Goal: Task Accomplishment & Management: Manage account settings

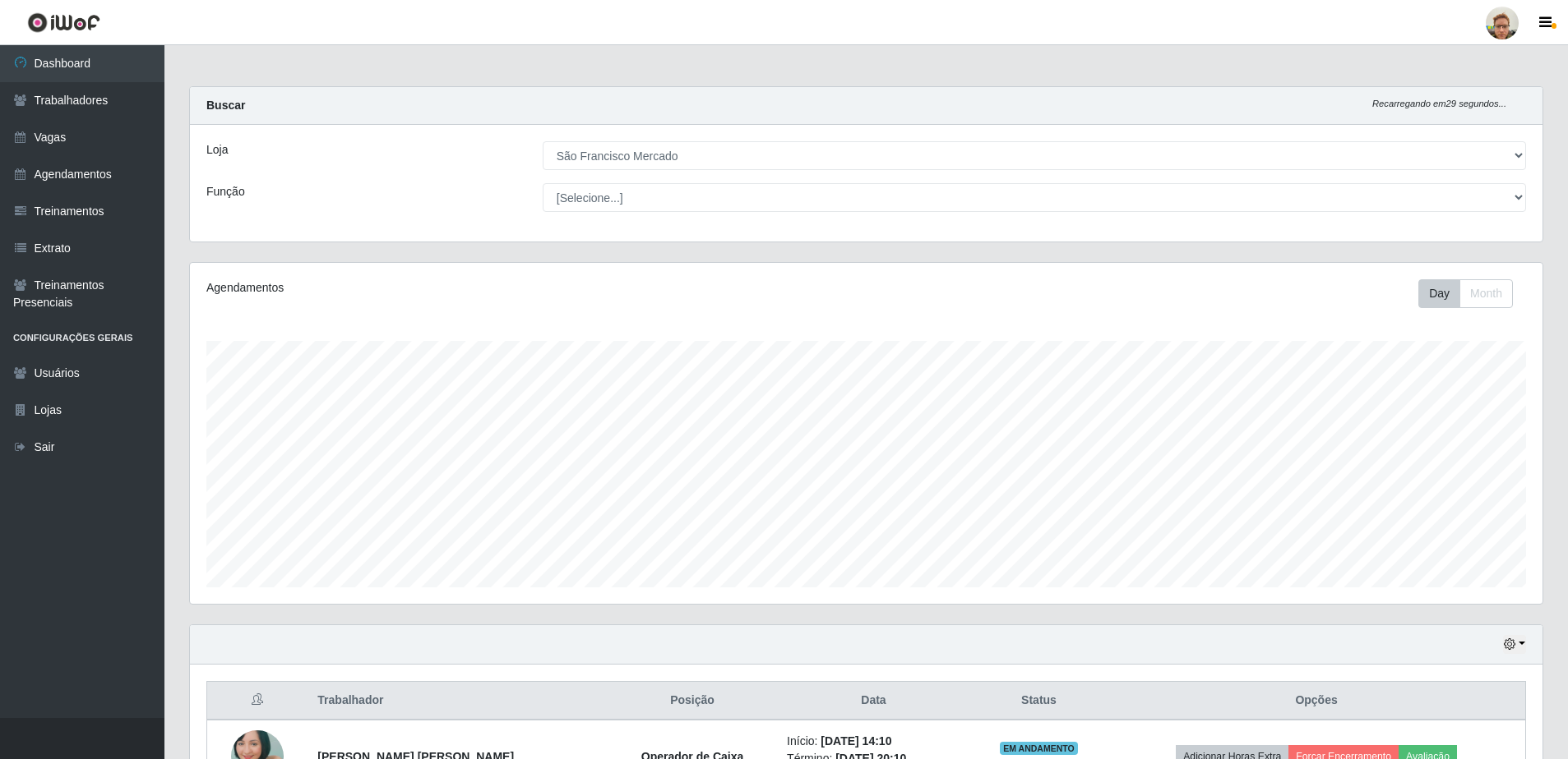
select select "168"
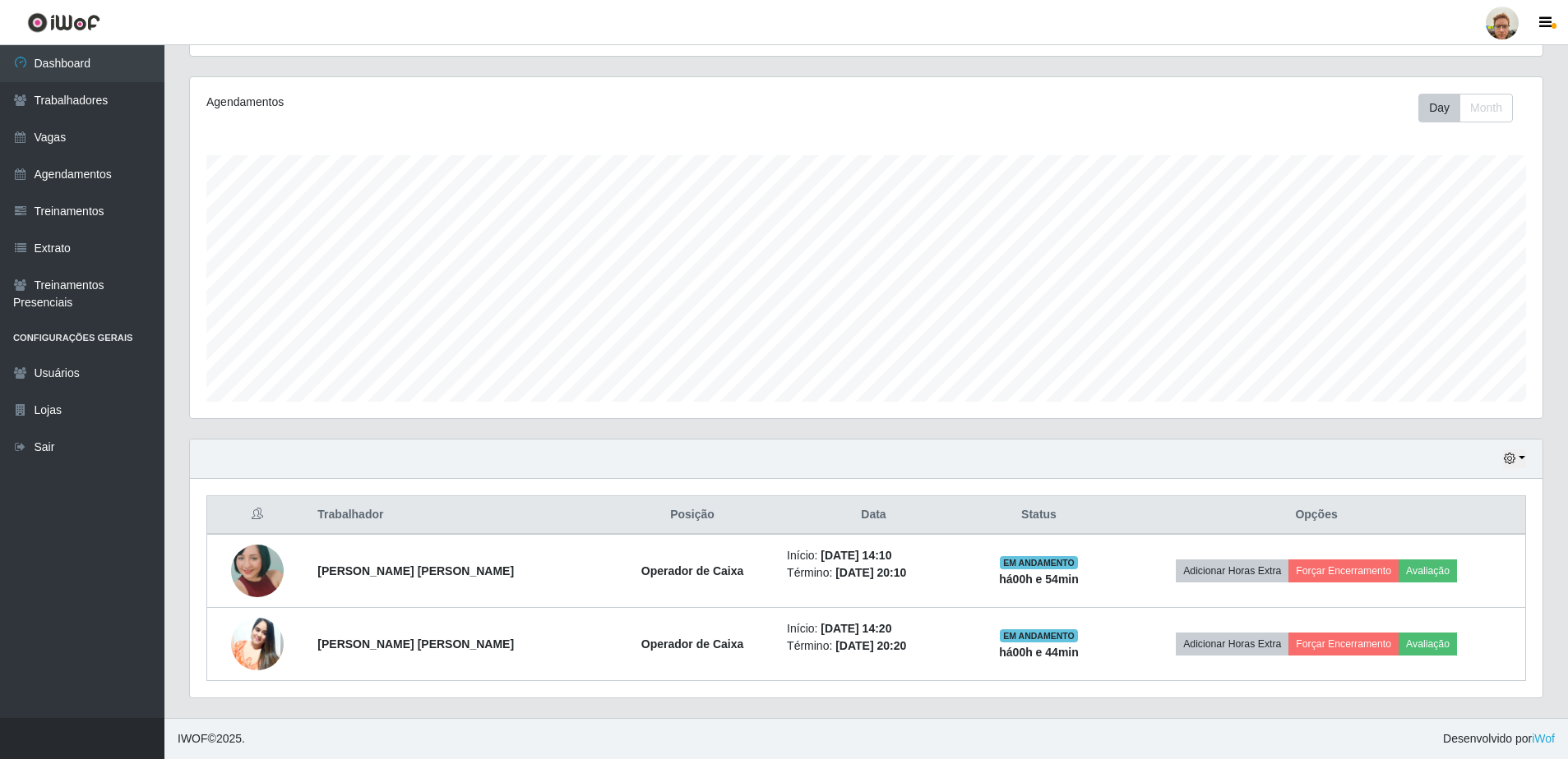
scroll to position [341, 1352]
click at [126, 66] on link "Dashboard" at bounding box center [82, 63] width 165 height 37
click at [117, 115] on link "Trabalhadores" at bounding box center [82, 100] width 165 height 37
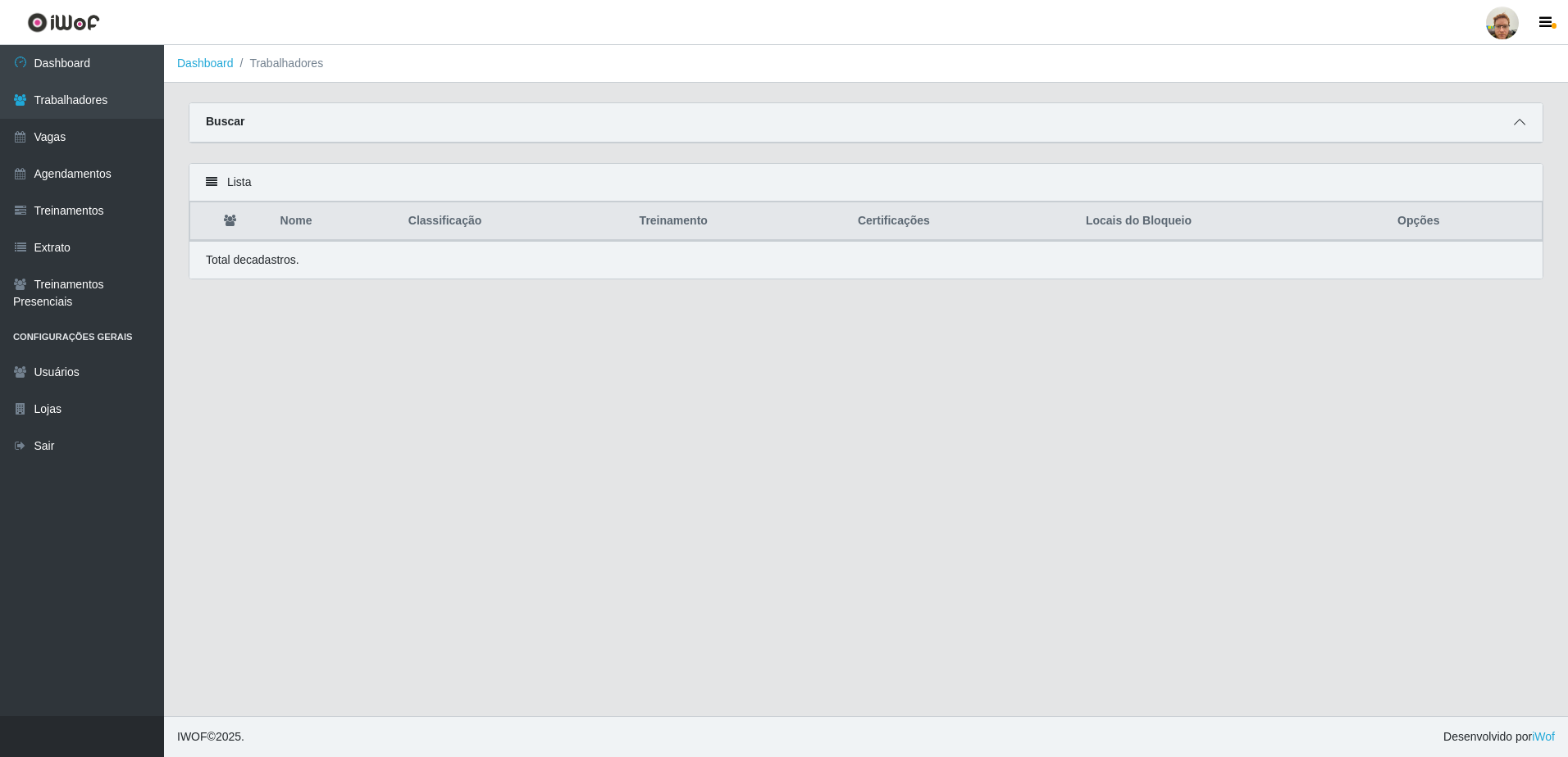
click at [1513, 127] on span at bounding box center [1519, 122] width 20 height 19
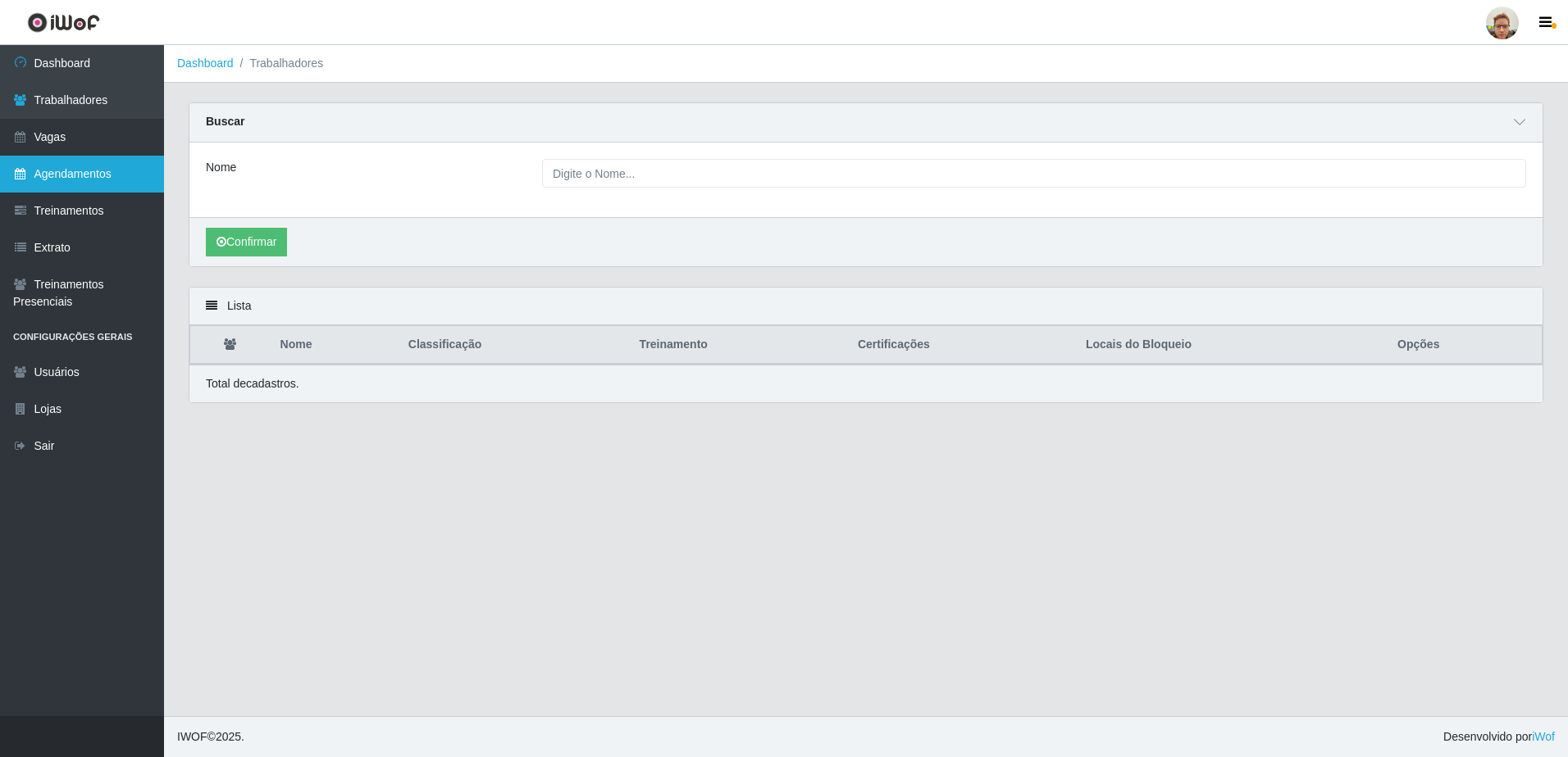
click at [102, 170] on link "Agendamentos" at bounding box center [82, 174] width 164 height 37
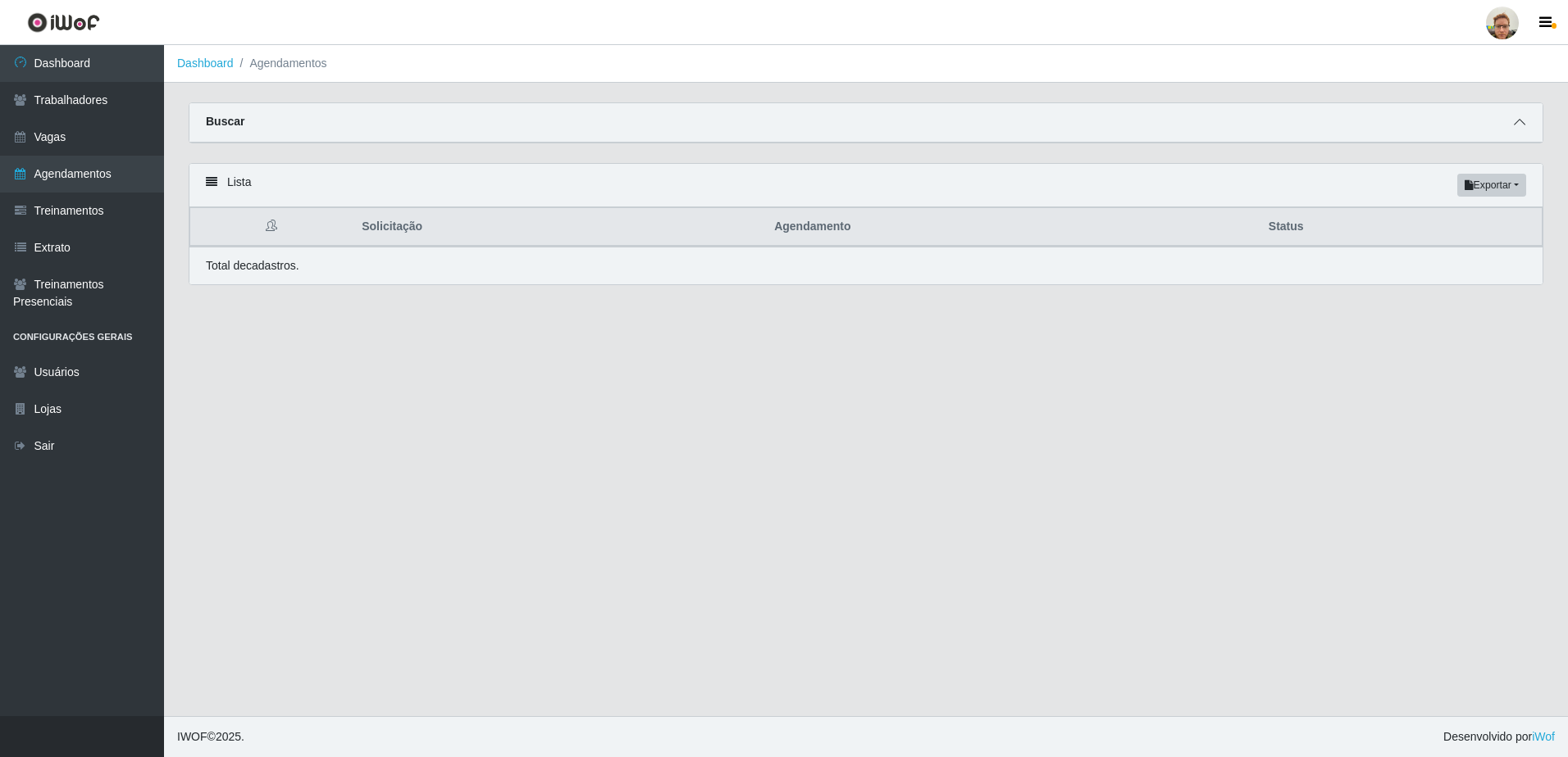
click at [1514, 127] on icon at bounding box center [1519, 122] width 12 height 12
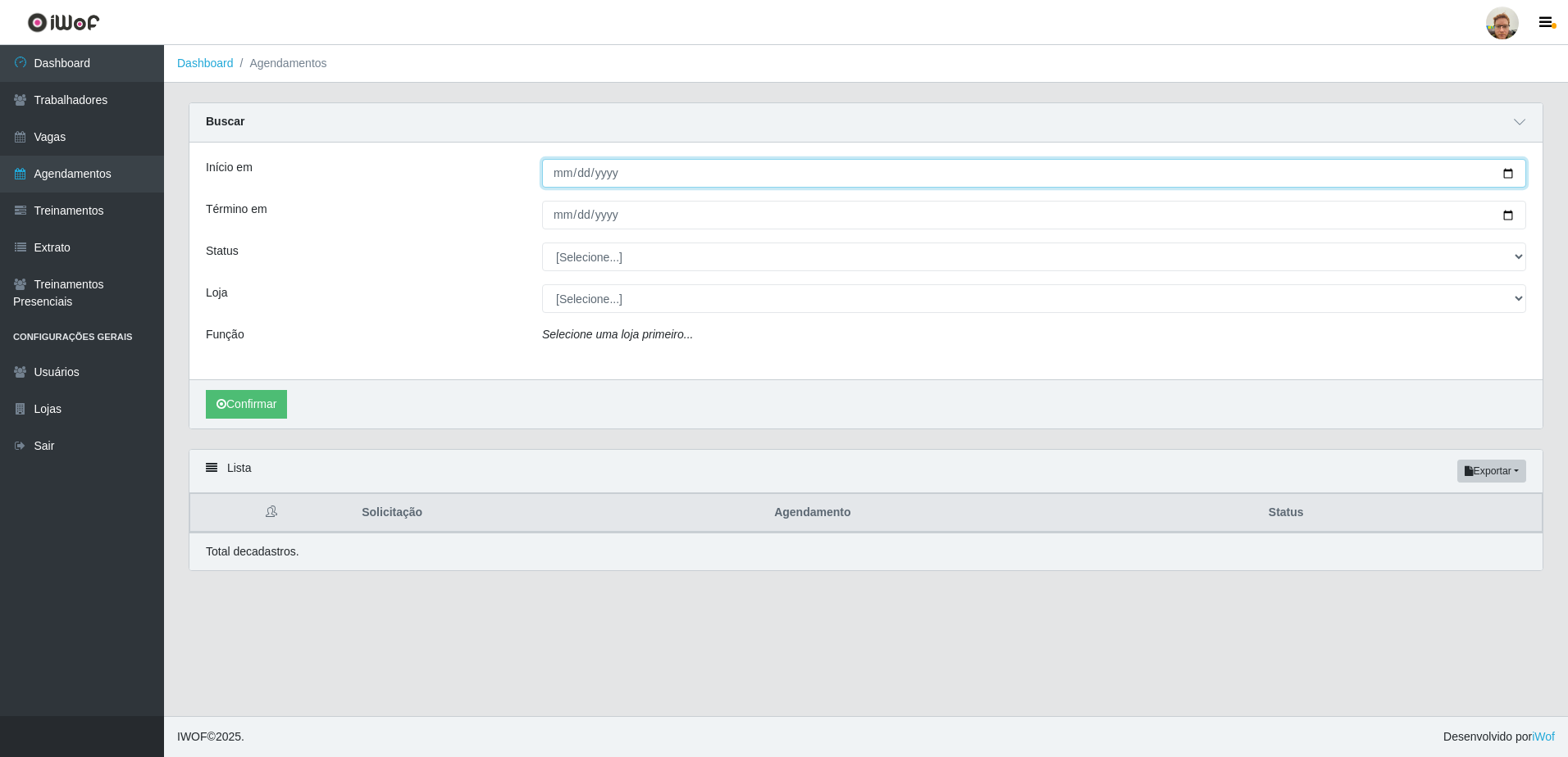
click at [1506, 173] on input "Início em" at bounding box center [1034, 173] width 984 height 29
type input "[DATE]"
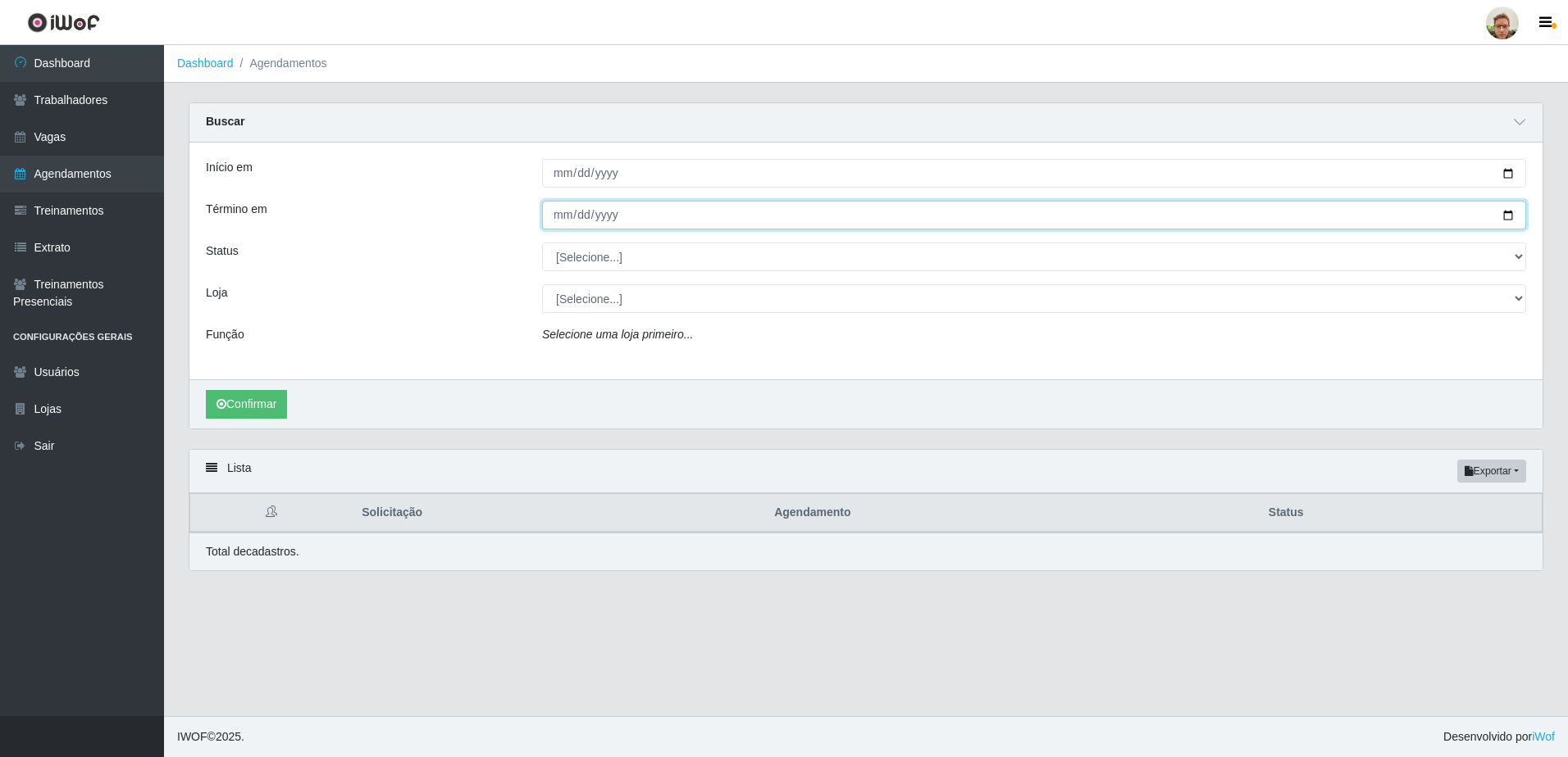
drag, startPoint x: 1511, startPoint y: 212, endPoint x: 1452, endPoint y: 230, distance: 61.7
click at [1512, 213] on input "Término em" at bounding box center [1034, 215] width 984 height 29
type input "[DATE]"
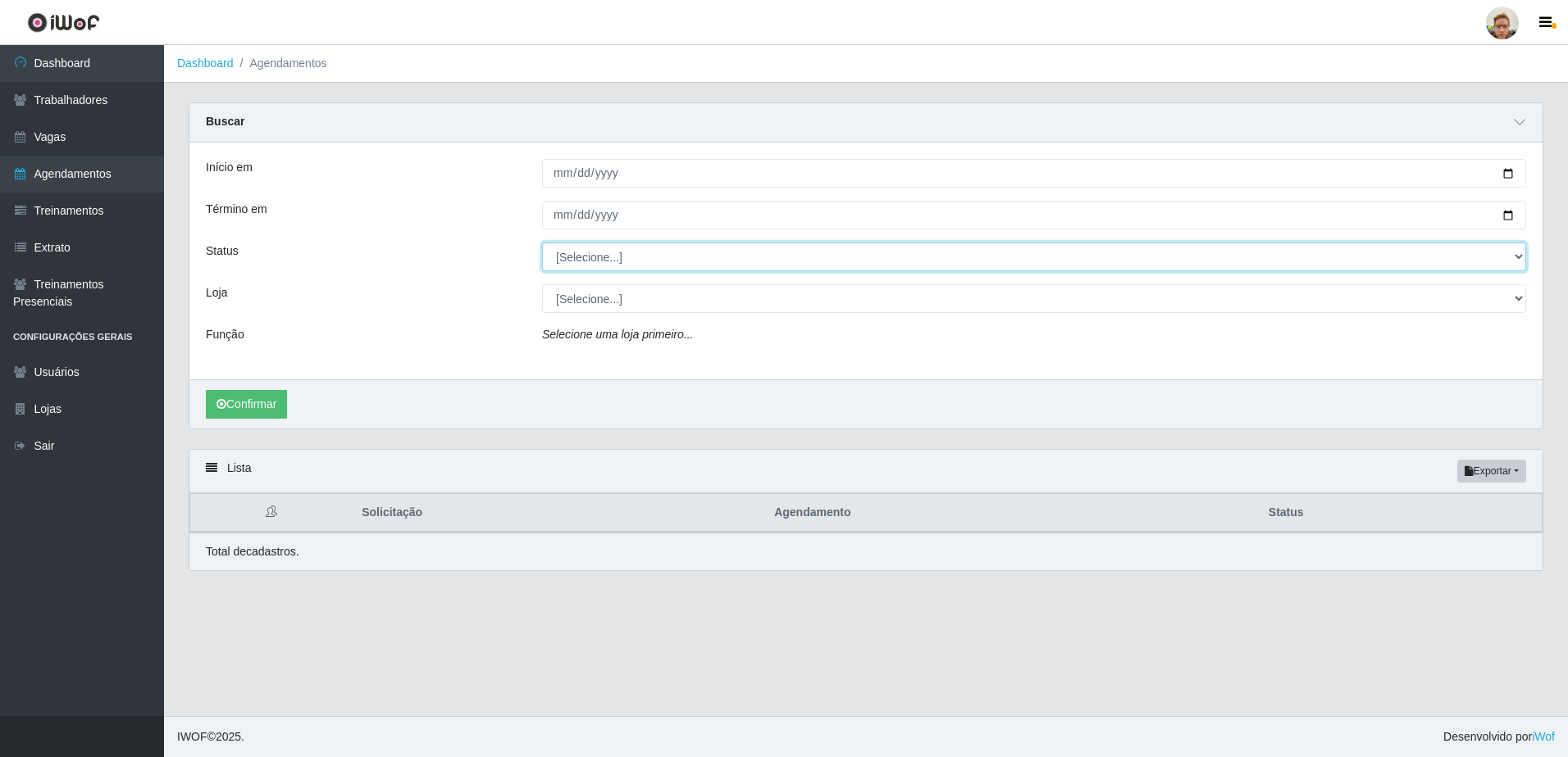
click at [575, 254] on select "[Selecione...] AGENDADO AGUARDANDO LIBERAR EM ANDAMENTO EM REVISÃO FINALIZADO C…" at bounding box center [1034, 257] width 984 height 29
click at [542, 243] on select "[Selecione...] AGENDADO AGUARDANDO LIBERAR EM ANDAMENTO EM REVISÃO FINALIZADO C…" at bounding box center [1034, 257] width 984 height 29
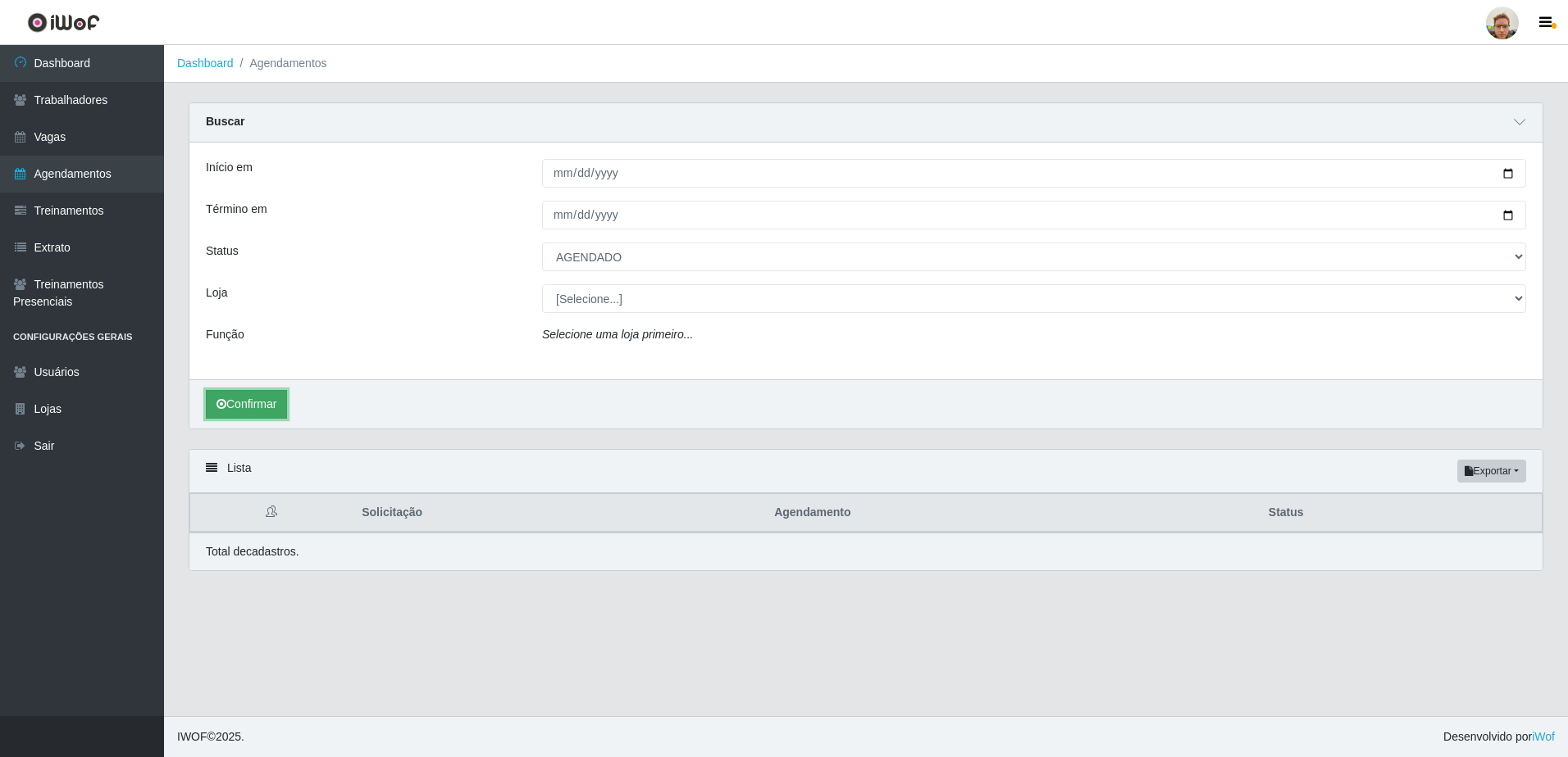
click at [242, 409] on button "Confirmar" at bounding box center [246, 405] width 81 height 29
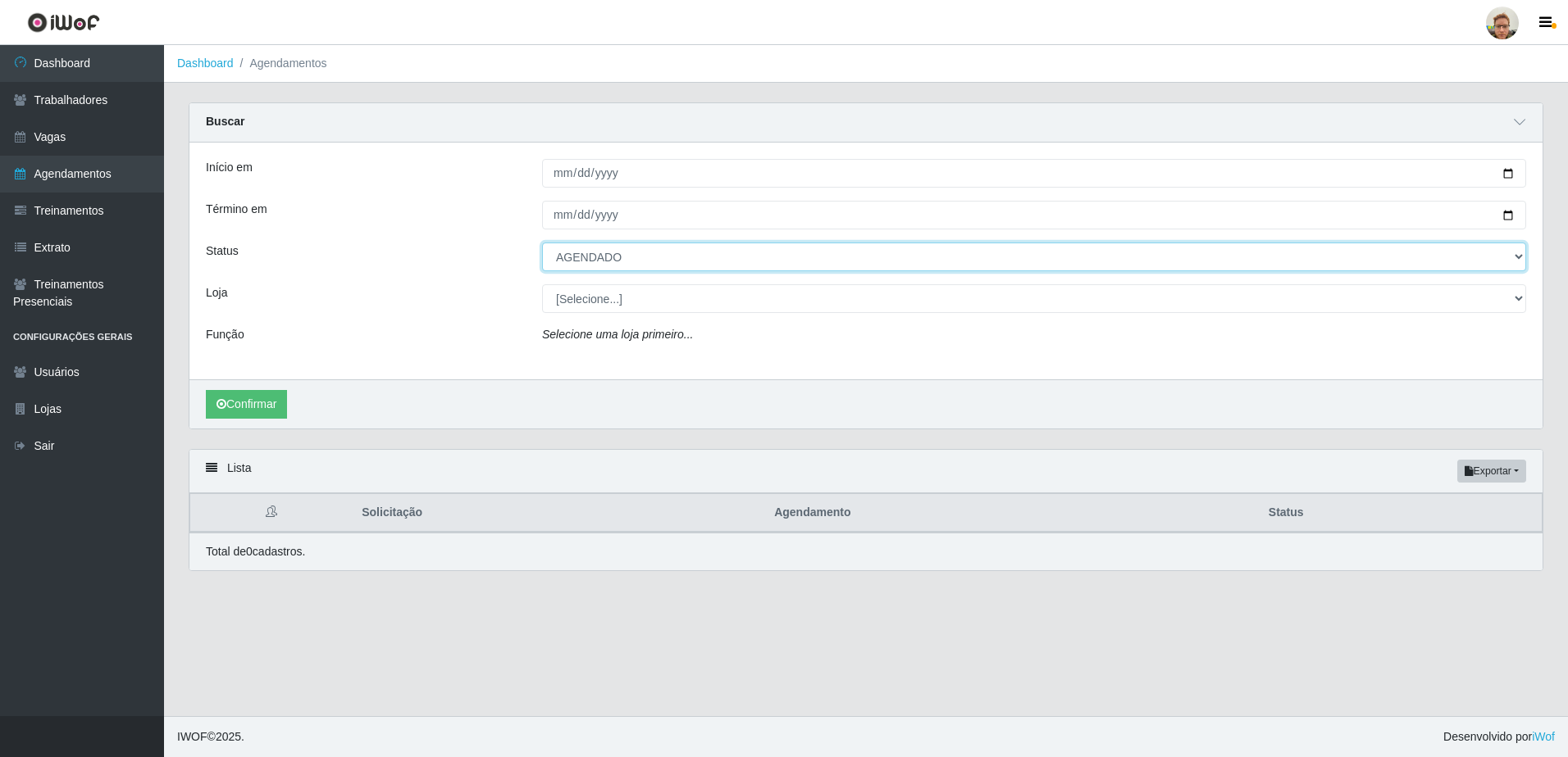
drag, startPoint x: 569, startPoint y: 256, endPoint x: 570, endPoint y: 271, distance: 15.0
click at [569, 256] on select "[Selecione...] AGENDADO AGUARDANDO LIBERAR EM ANDAMENTO EM REVISÃO FINALIZADO C…" at bounding box center [1034, 257] width 984 height 29
select select "CANCELADO"
click at [542, 243] on select "[Selecione...] AGENDADO AGUARDANDO LIBERAR EM ANDAMENTO EM REVISÃO FINALIZADO C…" at bounding box center [1034, 257] width 984 height 29
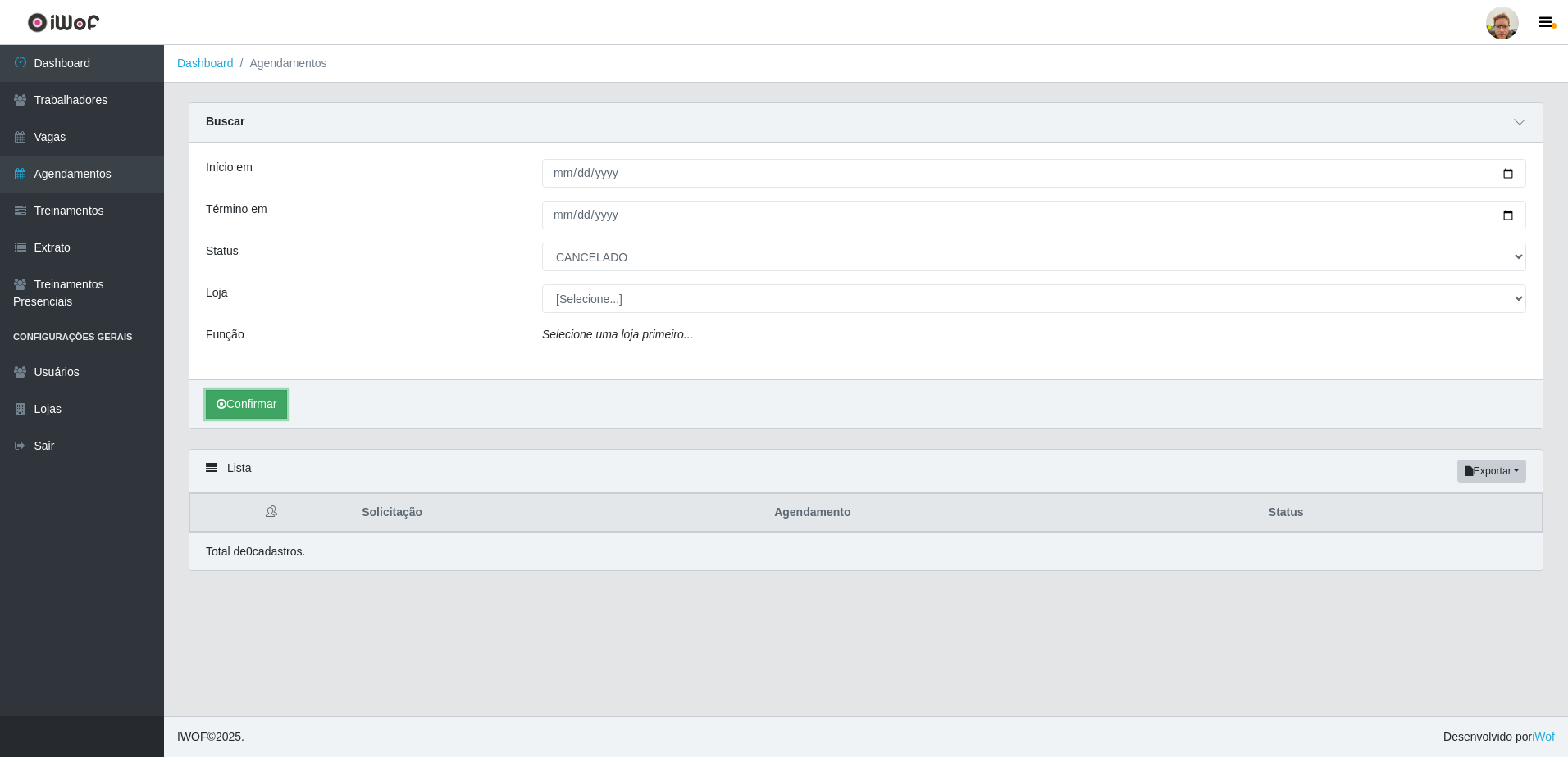
click at [260, 417] on button "Confirmar" at bounding box center [246, 405] width 81 height 29
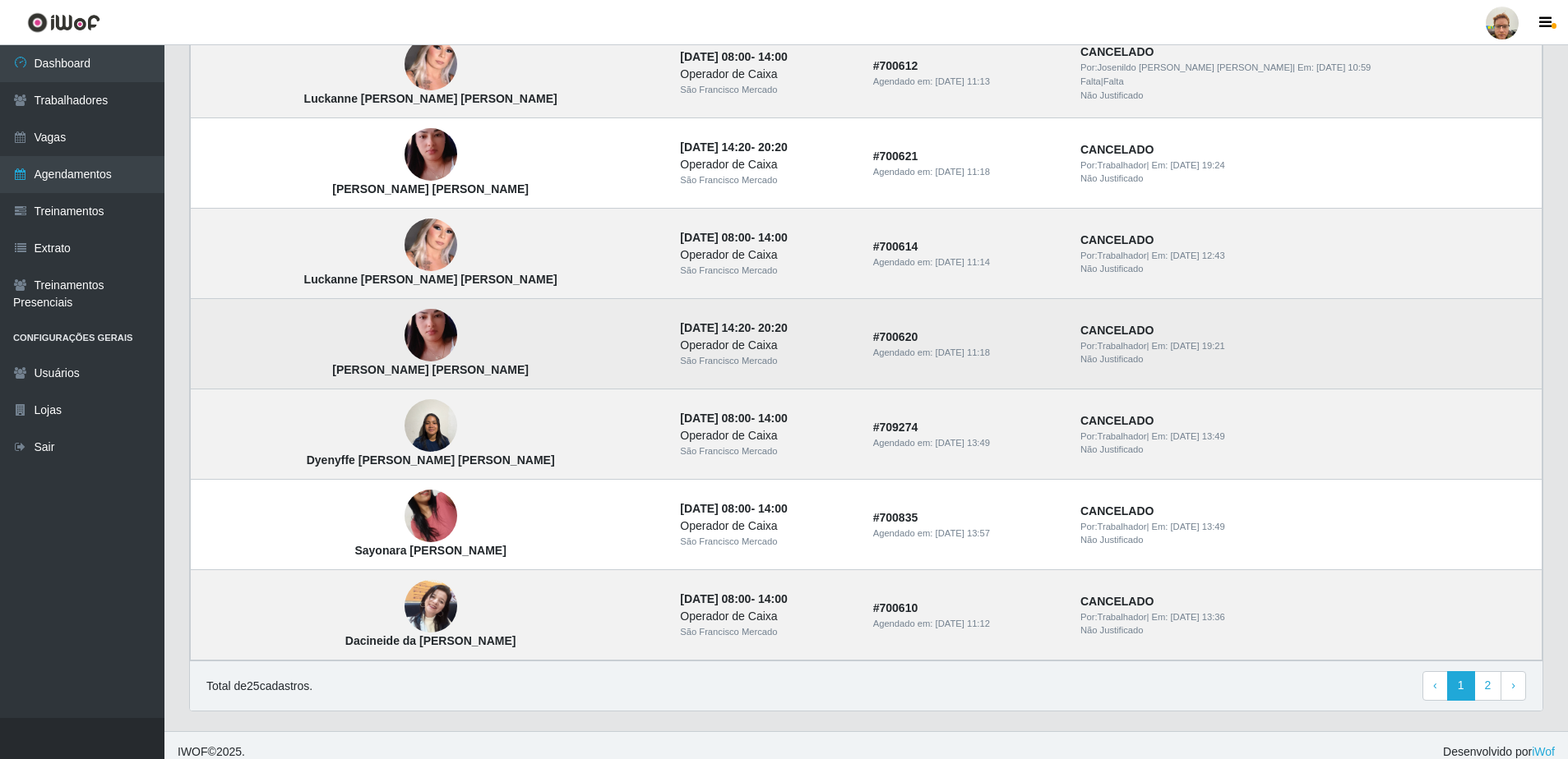
scroll to position [1244, 0]
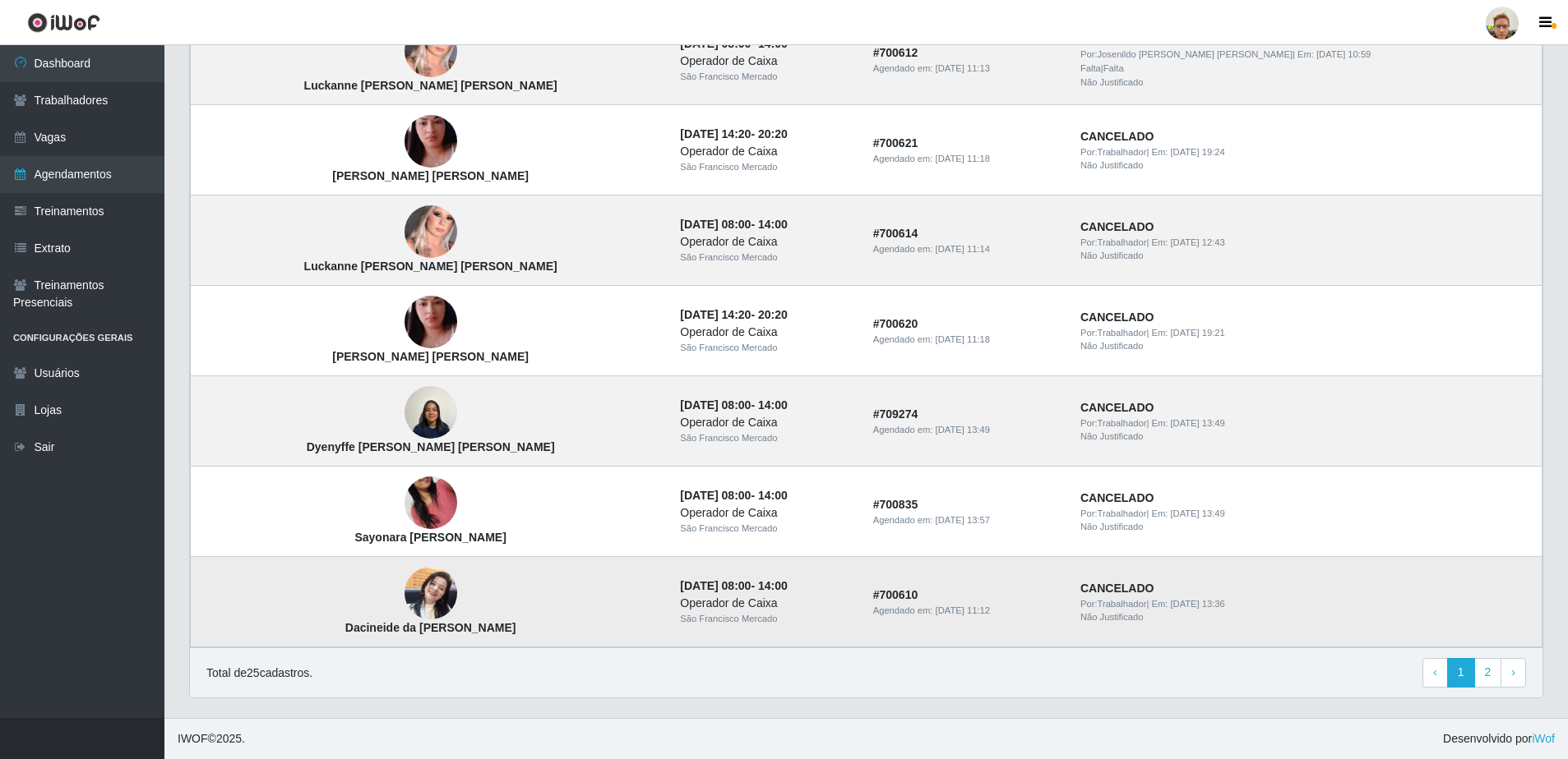
click at [391, 629] on strong "Dacineide da [PERSON_NAME]" at bounding box center [430, 628] width 171 height 13
copy strong "Dacineide da [PERSON_NAME]"
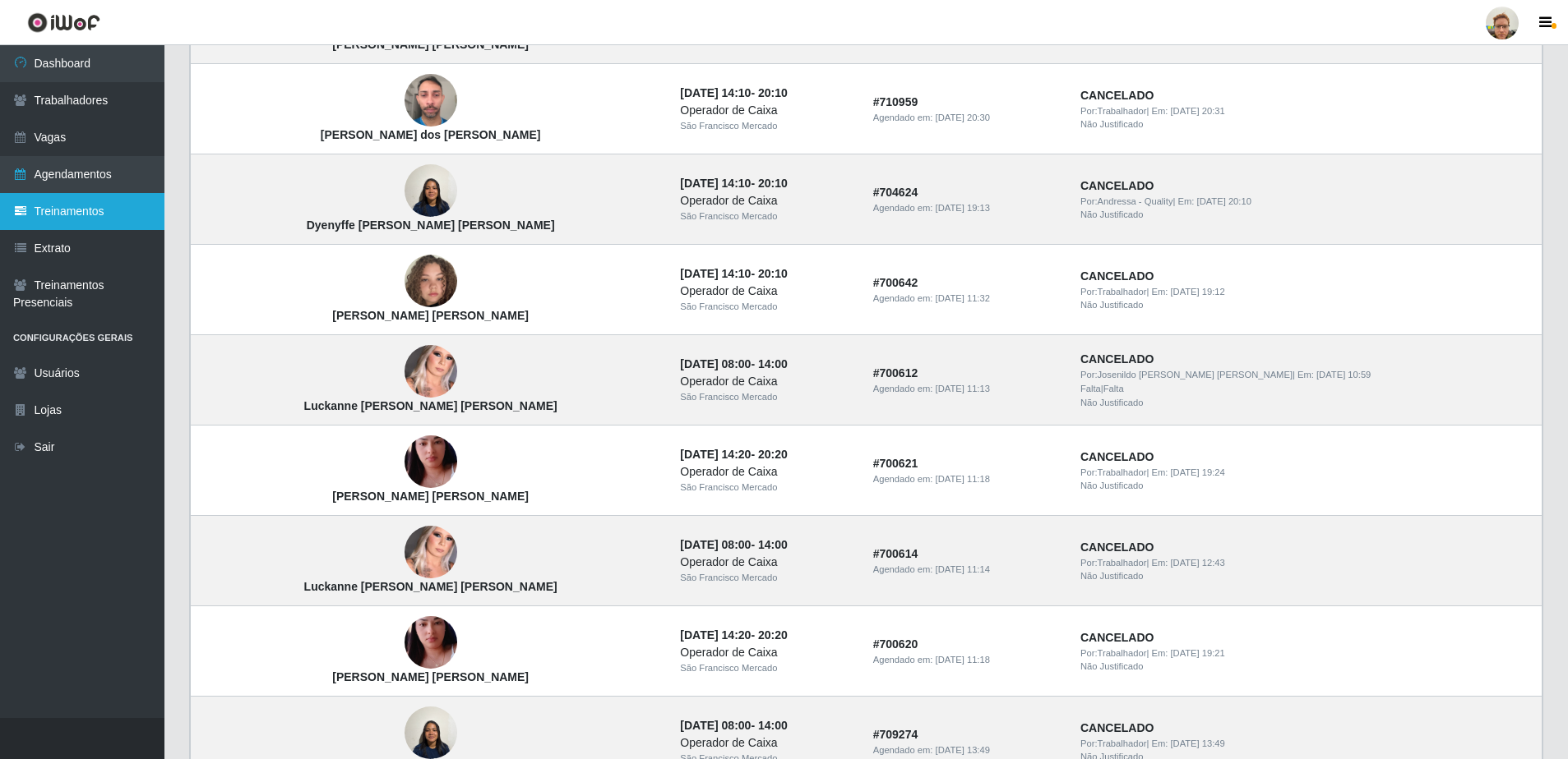
scroll to position [915, 0]
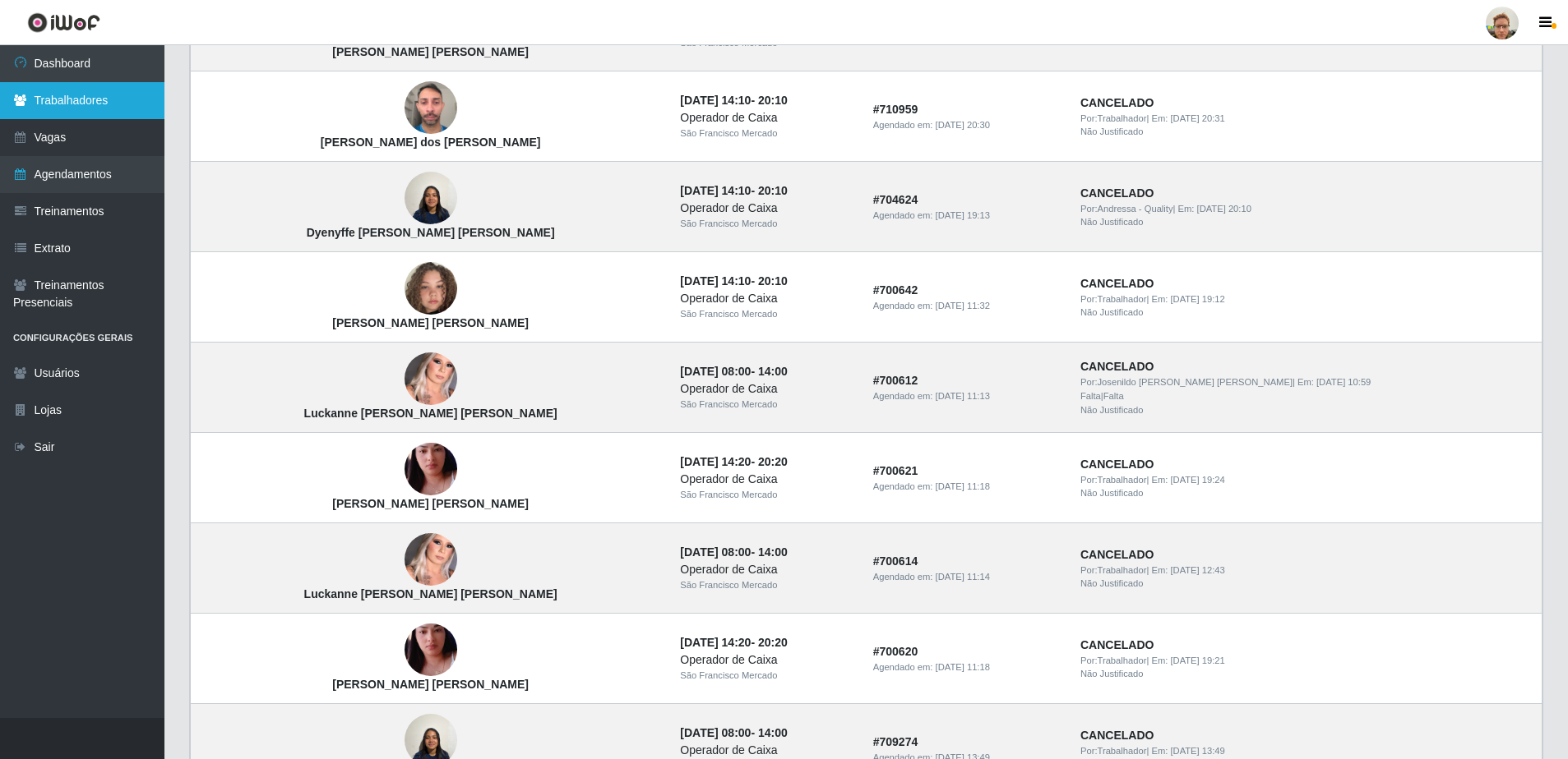
click at [76, 110] on link "Trabalhadores" at bounding box center [82, 100] width 165 height 37
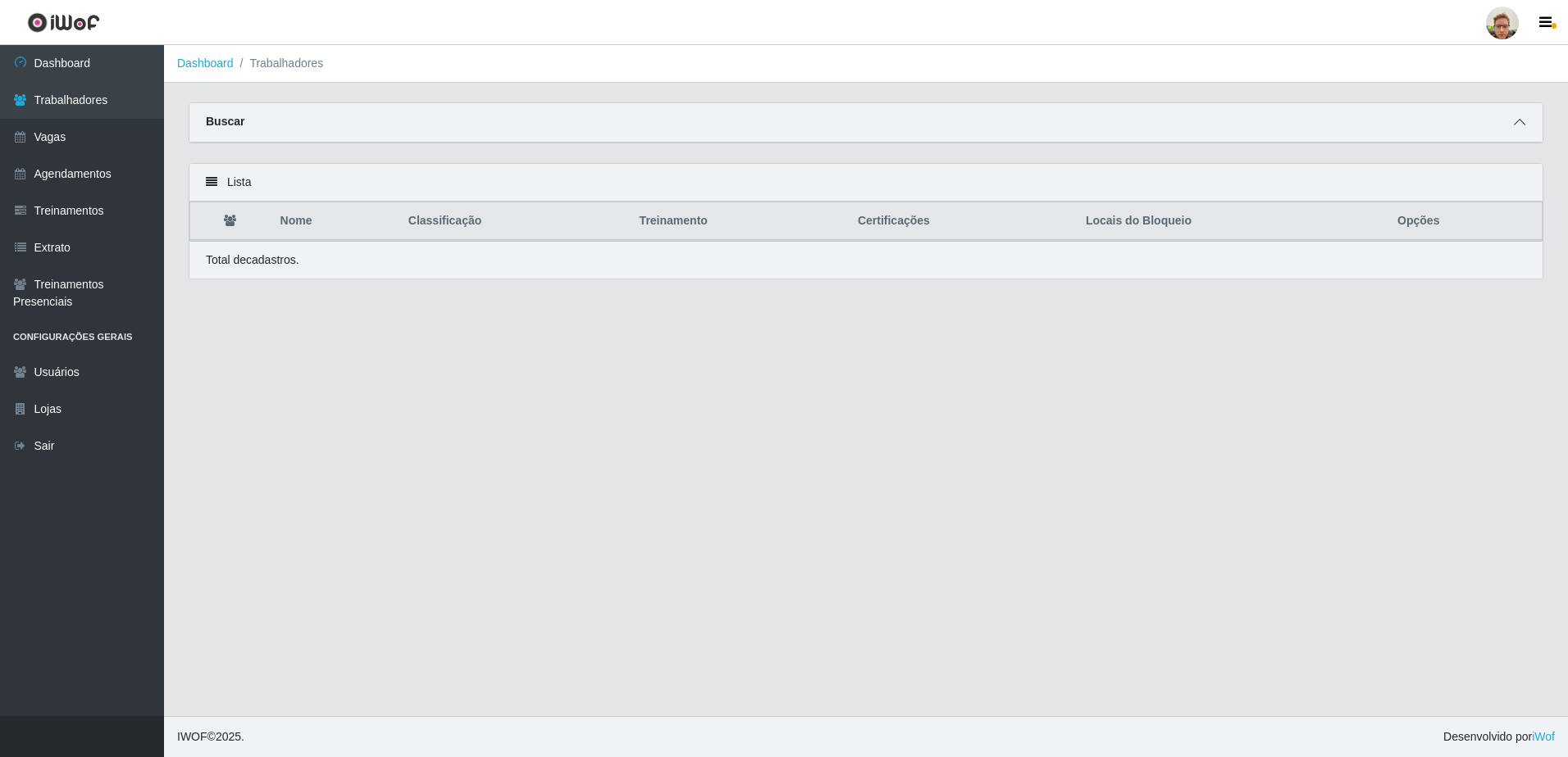
click at [1514, 114] on span at bounding box center [1519, 122] width 20 height 19
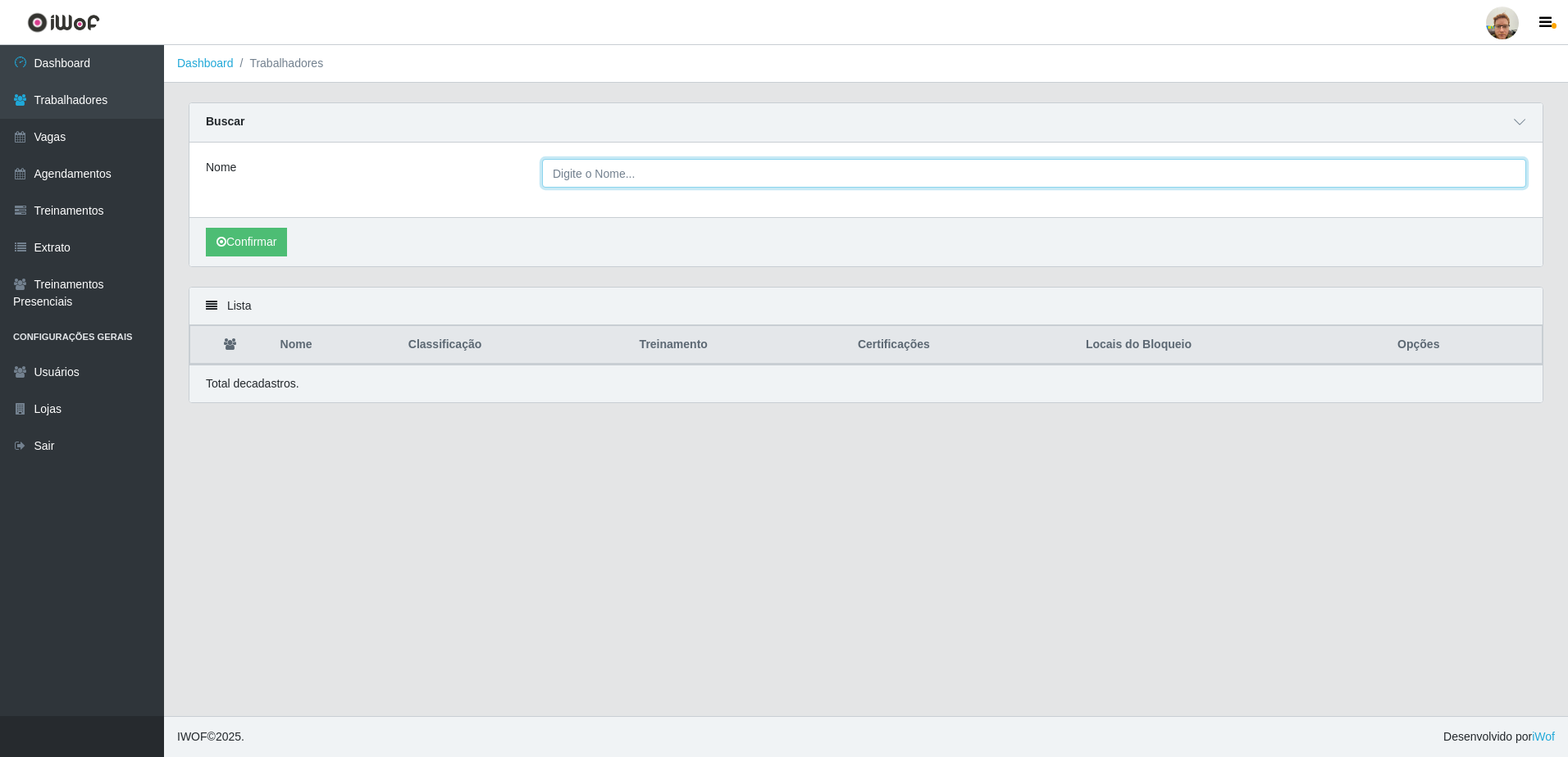
click at [631, 169] on input "Nome" at bounding box center [1034, 173] width 984 height 29
paste input "Dacineide da [PERSON_NAME]"
type input "Dacineide da [PERSON_NAME]"
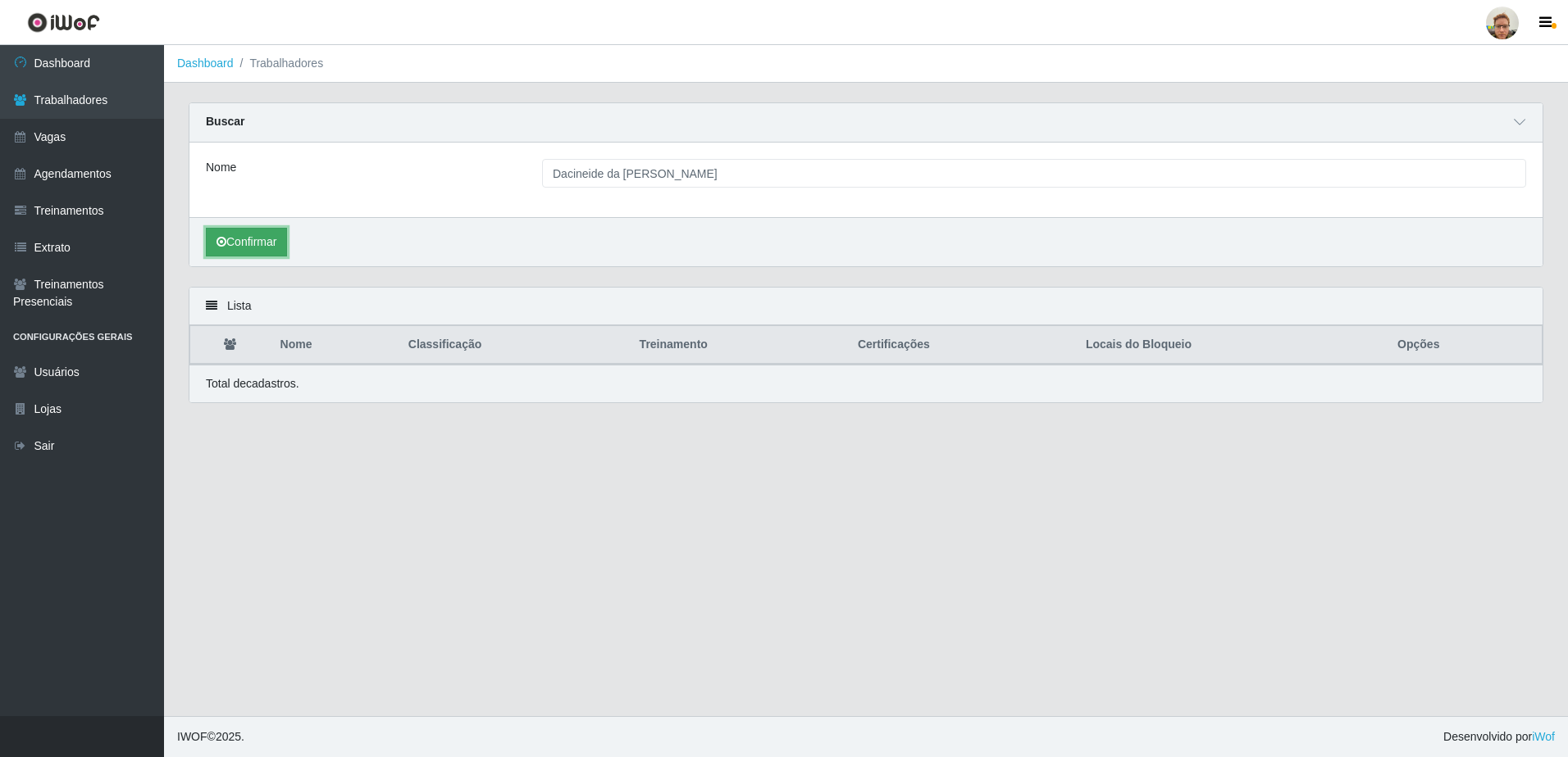
click at [249, 249] on button "Confirmar" at bounding box center [246, 243] width 81 height 29
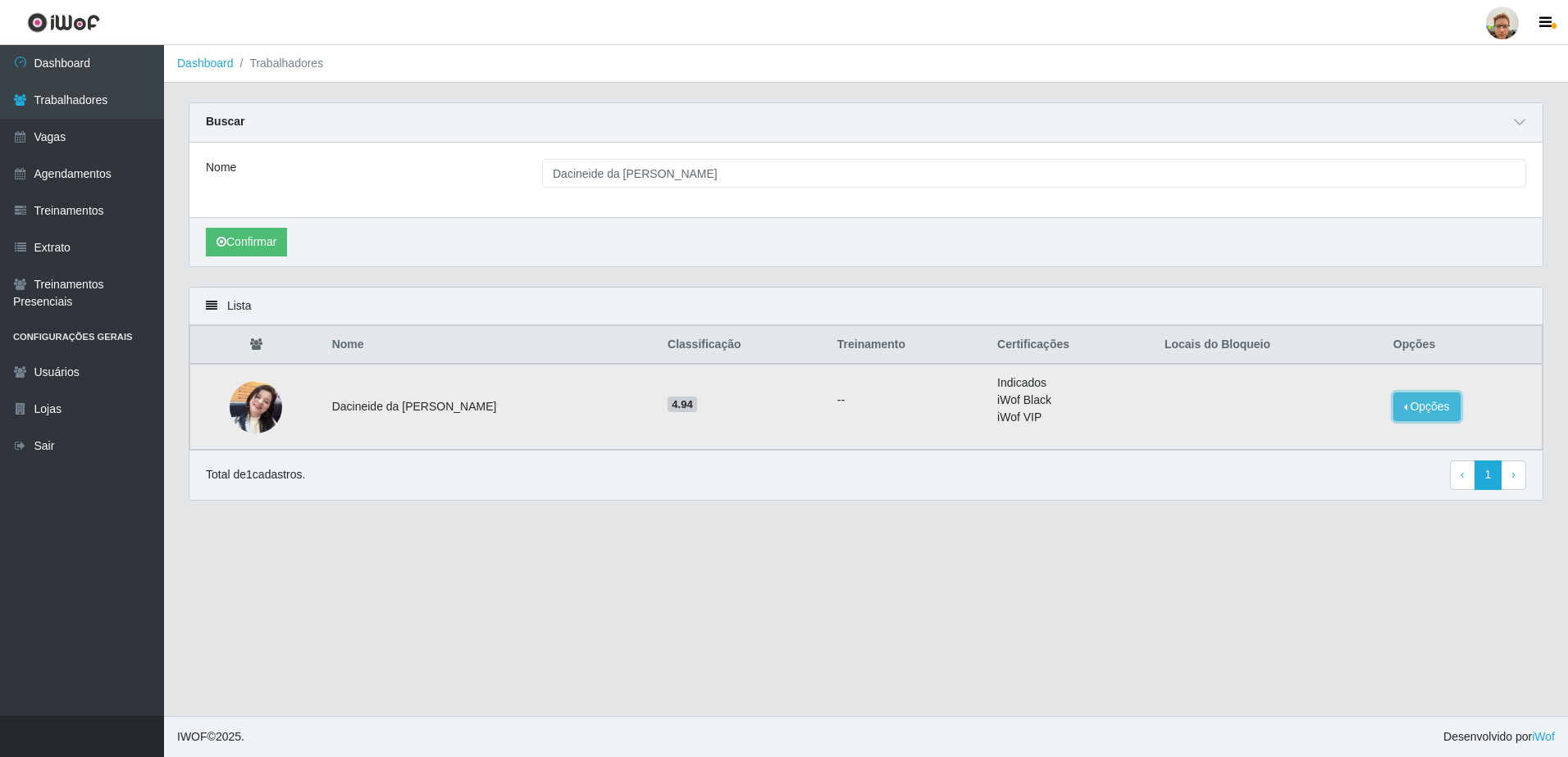
click at [1418, 408] on button "Opções" at bounding box center [1426, 407] width 67 height 29
click at [1300, 393] on button "Bloquear - Empresa" at bounding box center [1325, 394] width 132 height 35
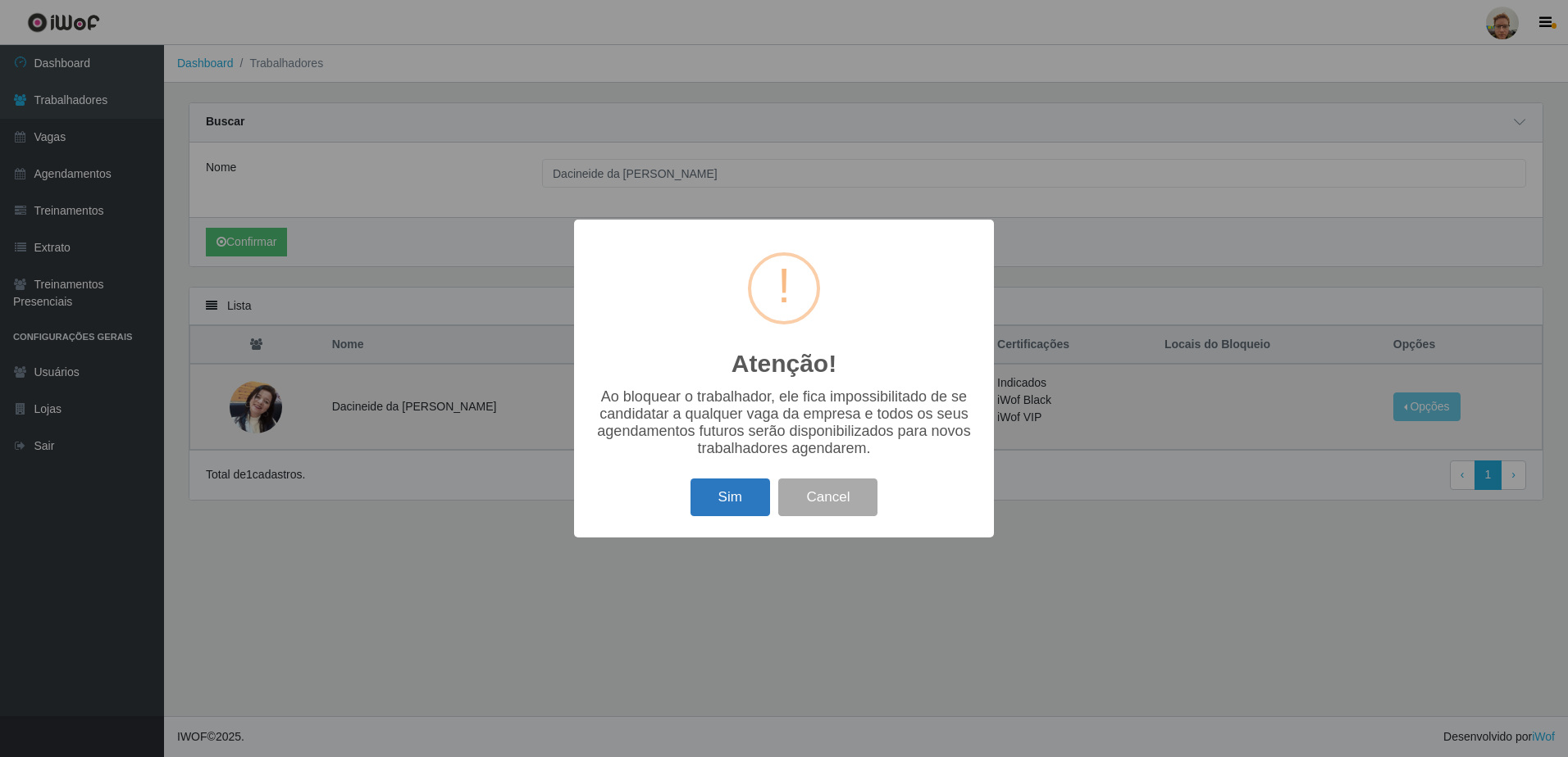
click at [736, 498] on button "Sim" at bounding box center [730, 498] width 79 height 38
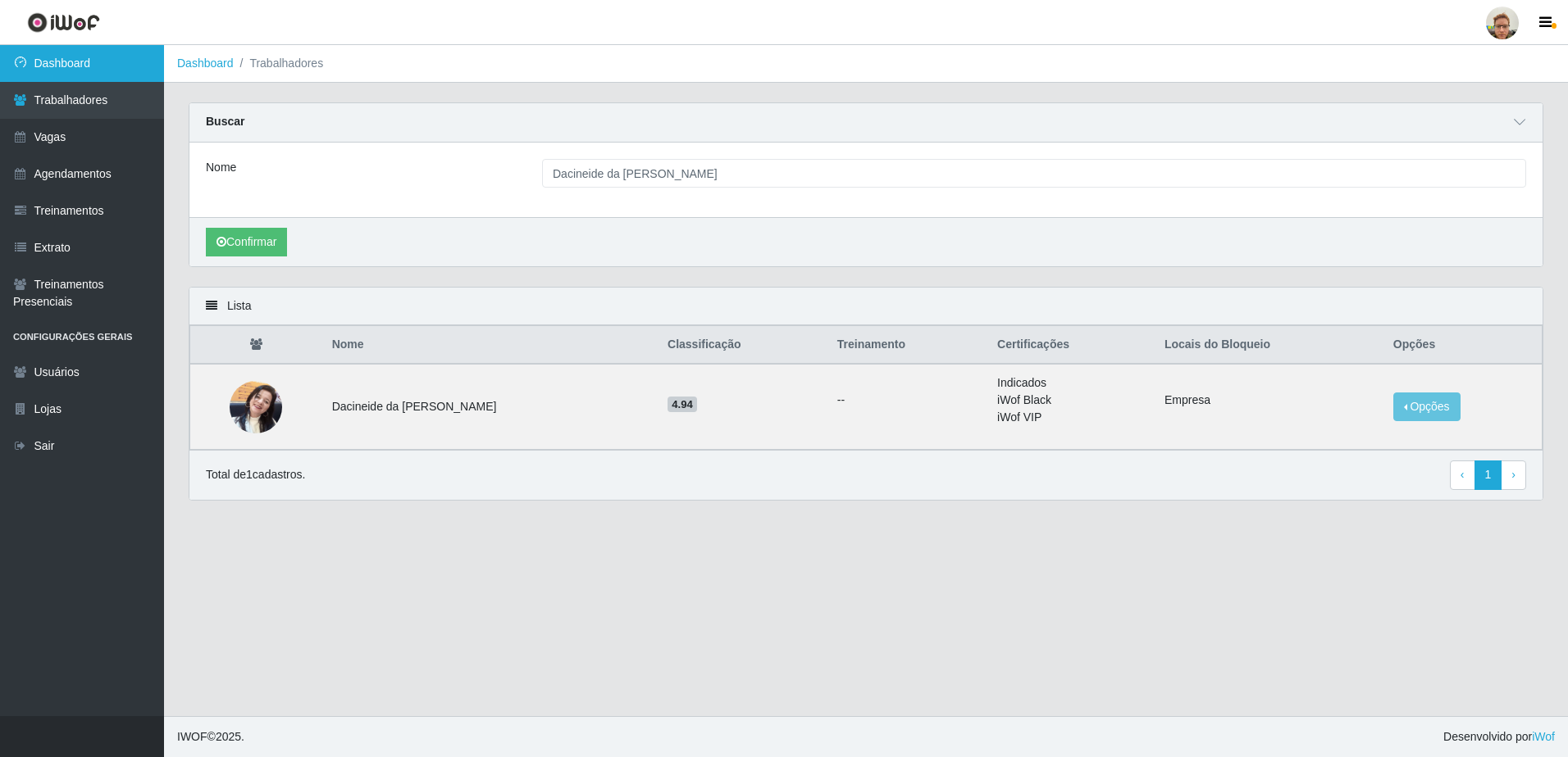
click at [84, 54] on link "Dashboard" at bounding box center [82, 63] width 164 height 37
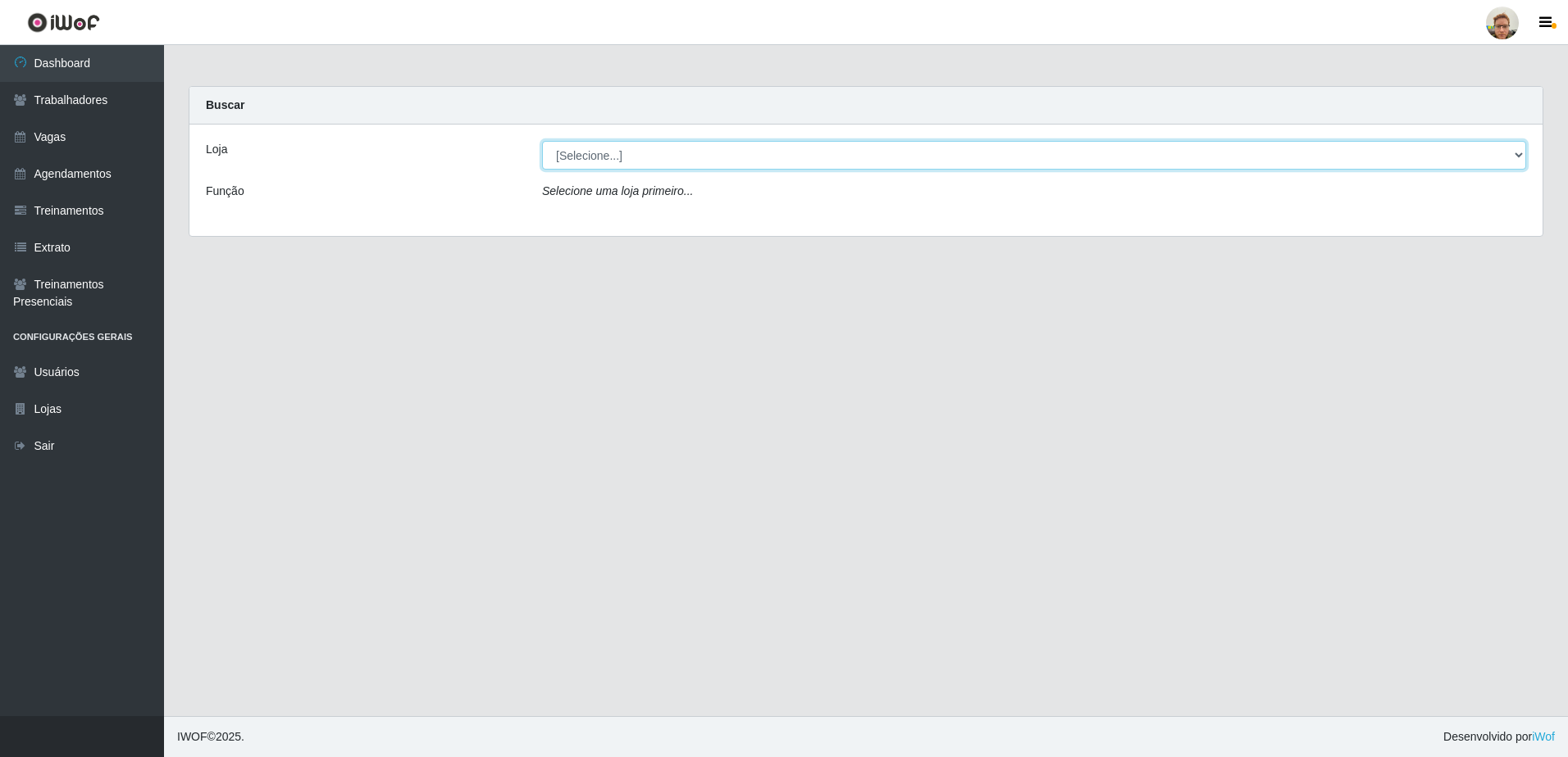
drag, startPoint x: 574, startPoint y: 160, endPoint x: 580, endPoint y: 171, distance: 12.5
click at [574, 160] on select "[Selecione...] [GEOGRAPHIC_DATA][PERSON_NAME]" at bounding box center [1034, 155] width 984 height 29
select select "168"
click at [542, 141] on select "[Selecione...] [GEOGRAPHIC_DATA][PERSON_NAME]" at bounding box center [1034, 155] width 984 height 29
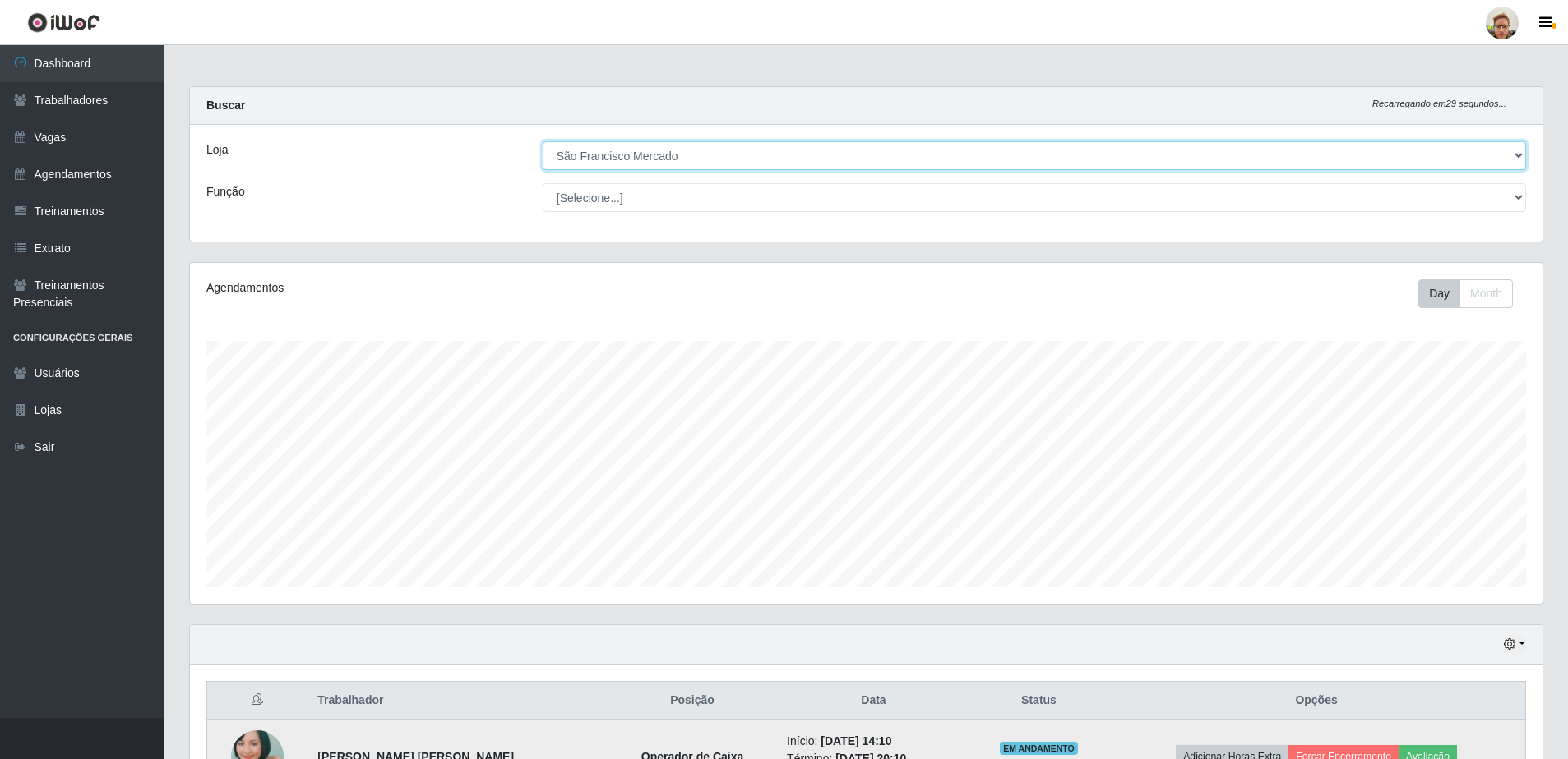
scroll to position [341, 1352]
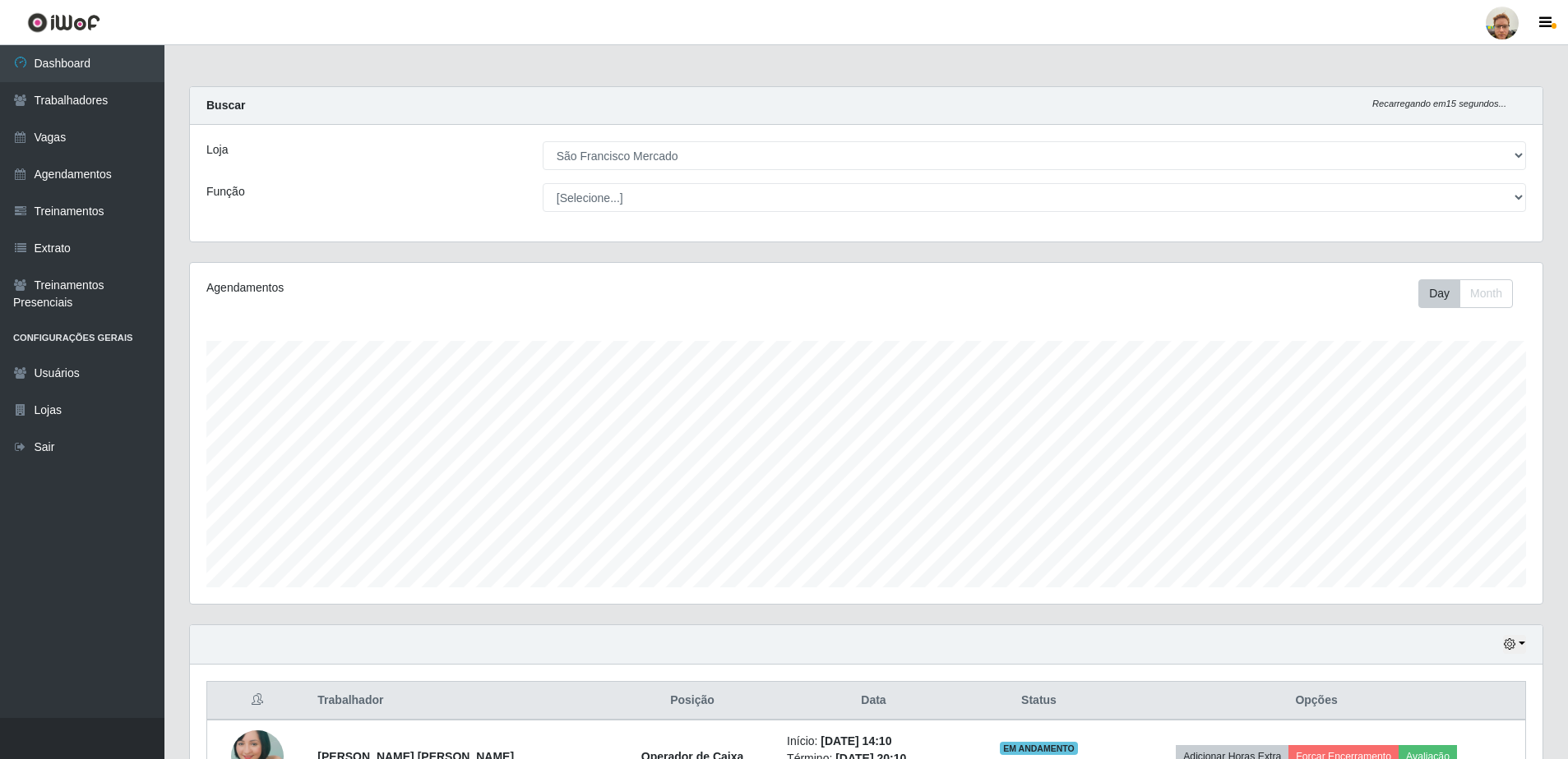
click at [961, 284] on div "Day Month" at bounding box center [1146, 294] width 784 height 29
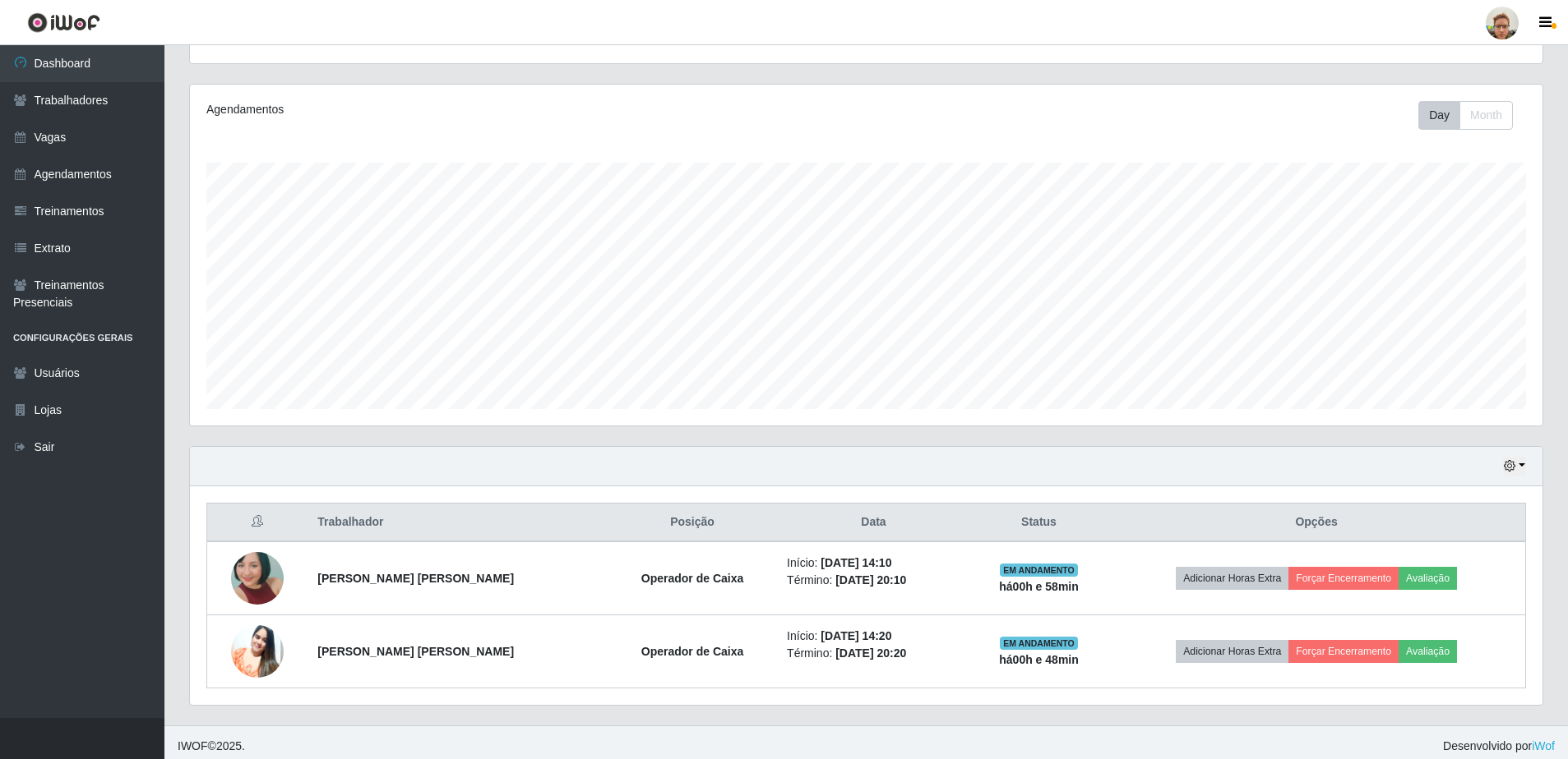
scroll to position [186, 0]
